Goal: Task Accomplishment & Management: Use online tool/utility

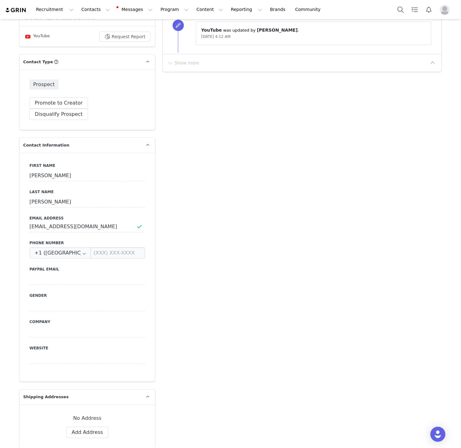
scroll to position [638, 0]
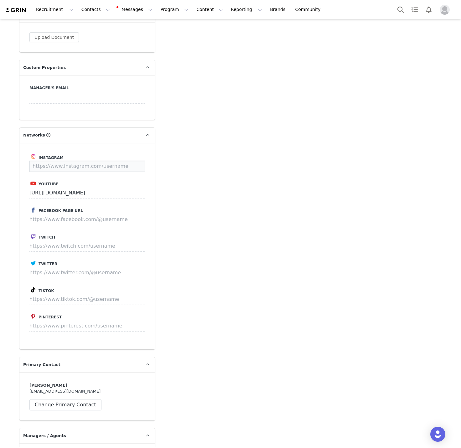
click at [121, 161] on input at bounding box center [87, 166] width 116 height 11
click at [118, 161] on input at bounding box center [87, 166] width 116 height 11
paste input "[URL][DOMAIN_NAME][PERSON_NAME][DOMAIN_NAME][PERSON_NAME]"
type input "[URL][DOMAIN_NAME][PERSON_NAME][DOMAIN_NAME][PERSON_NAME]"
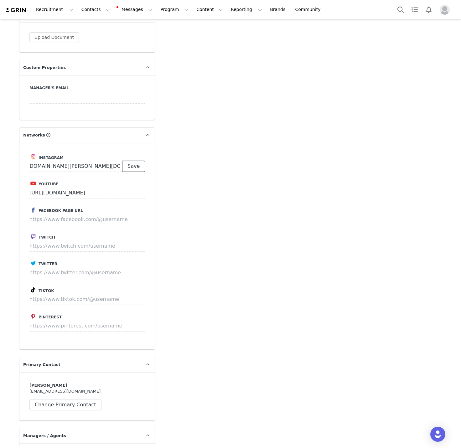
scroll to position [0, 0]
click at [132, 161] on button "Save" at bounding box center [133, 166] width 23 height 11
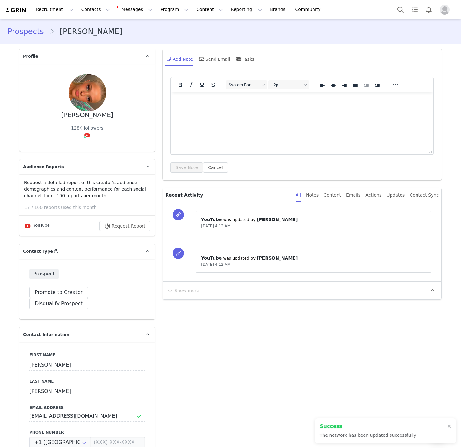
click at [32, 36] on link "Prospects" at bounding box center [29, 31] width 42 height 11
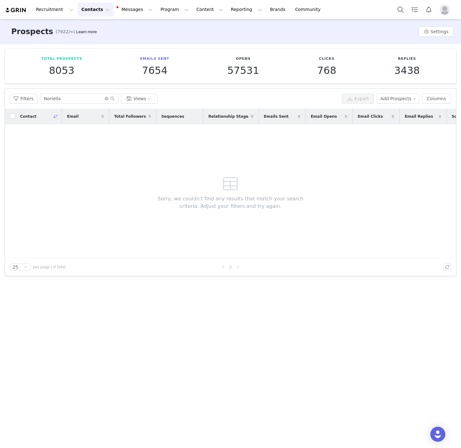
click at [87, 105] on div "Filters Noriella Views Export Add Prospects Columns" at bounding box center [230, 99] width 451 height 20
click at [88, 103] on div at bounding box center [97, 99] width 117 height 10
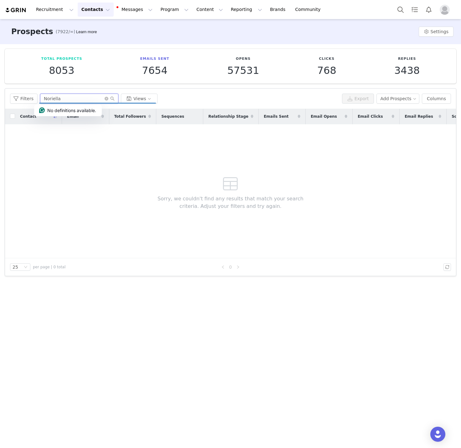
click at [88, 100] on input "Noriella" at bounding box center [79, 99] width 78 height 10
paste input "[PERSON_NAME]"
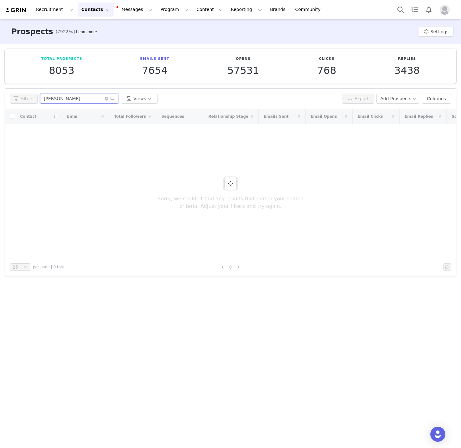
type input "[PERSON_NAME]"
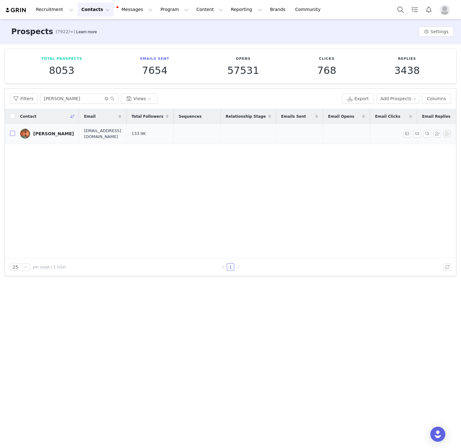
click at [11, 133] on input "checkbox" at bounding box center [12, 133] width 5 height 5
checkbox input "true"
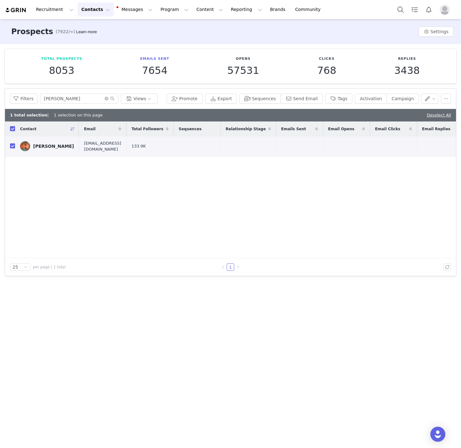
click at [271, 104] on div "Filters [PERSON_NAME] Views Promote Export Sequences Send Email Tags Activation…" at bounding box center [230, 99] width 451 height 20
click at [269, 98] on button "Sequences" at bounding box center [259, 99] width 41 height 10
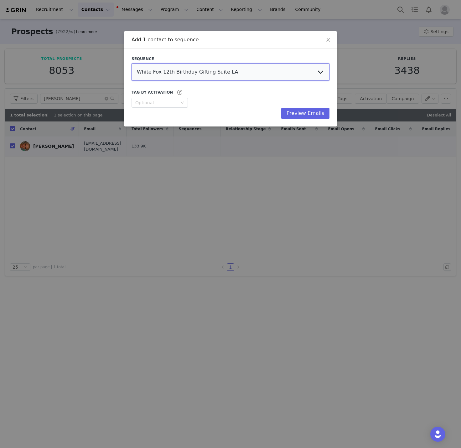
click at [276, 76] on select "White Fox 12th Birthday Gifting Suite LA EVENT REMAINDER (UNDER 18) - White Fox…" at bounding box center [231, 72] width 198 height 18
select select "a4458b06-18f4-4fcd-9b8b-083f60d05f25"
click at [132, 63] on select "White Fox 12th Birthday Gifting Suite LA EVENT REMAINDER (UNDER 18) - White Fox…" at bounding box center [231, 72] width 198 height 18
click at [309, 113] on button "Preview Emails" at bounding box center [305, 113] width 48 height 11
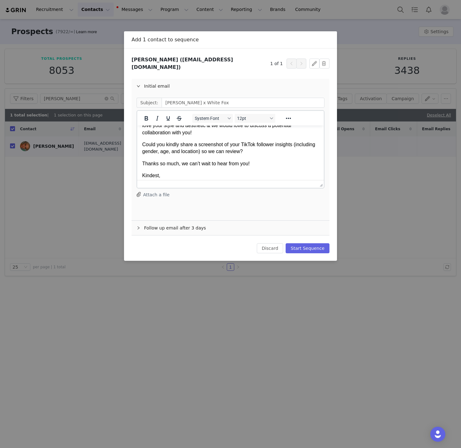
scroll to position [42, 0]
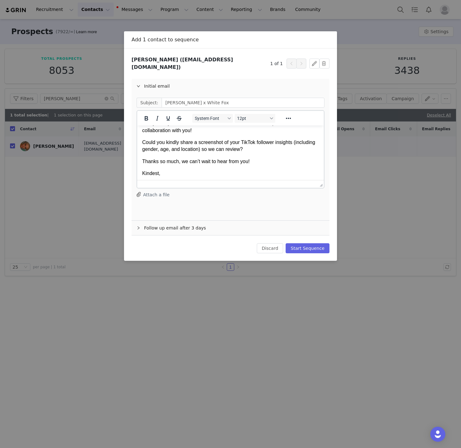
click at [248, 144] on p "Could you kindly share a screenshot of your TikTok follower insights (including…" at bounding box center [230, 146] width 177 height 14
click at [293, 141] on p "Could you kindly share a screenshot of your Youtube follower insights (includin…" at bounding box center [230, 146] width 177 height 14
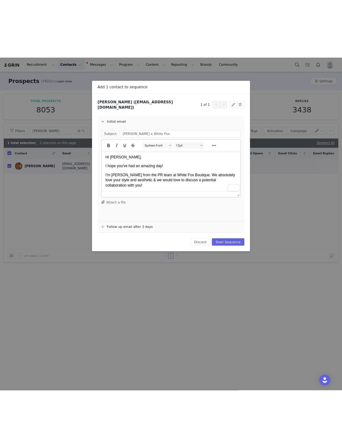
scroll to position [0, 0]
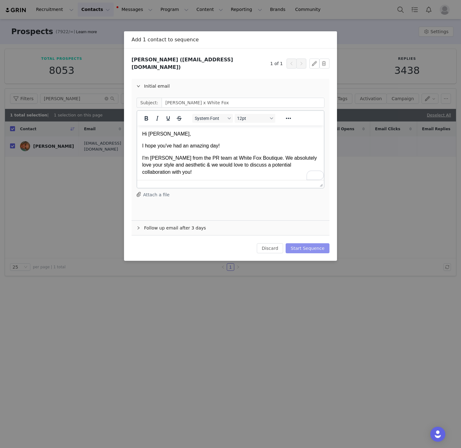
click at [322, 244] on button "Start Sequence" at bounding box center [308, 248] width 44 height 10
